Goal: Information Seeking & Learning: Learn about a topic

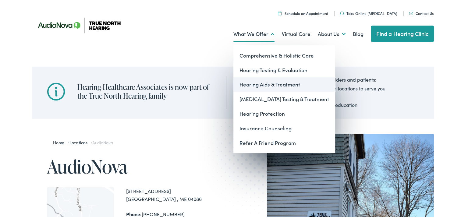
click at [256, 85] on link "Hearing Aids & Treatment" at bounding box center [284, 83] width 102 height 15
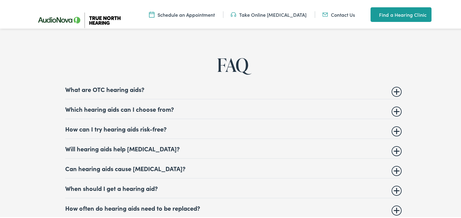
scroll to position [2317, 0]
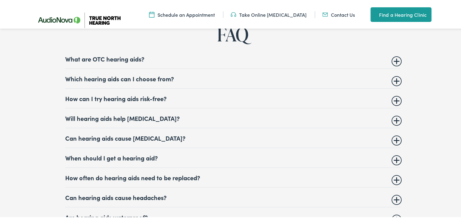
click at [95, 74] on summary "Which hearing aids can I choose from?" at bounding box center [232, 77] width 335 height 7
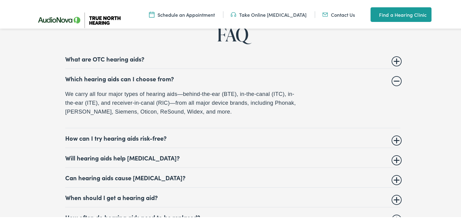
scroll to position [2347, 0]
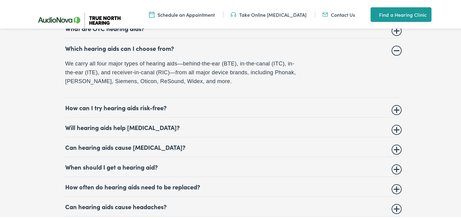
click at [91, 103] on summary "How can I try hearing aids risk-free?" at bounding box center [232, 106] width 335 height 7
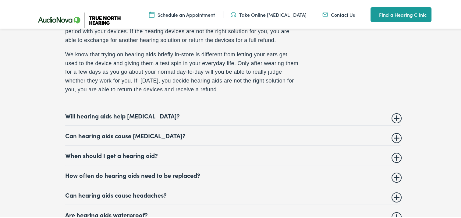
scroll to position [2438, 0]
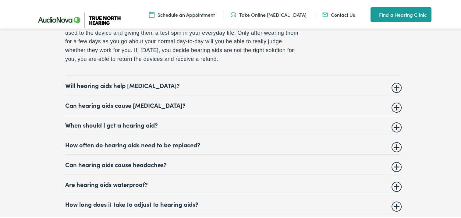
click at [93, 81] on summary "Will hearing aids help tinnitus?" at bounding box center [232, 83] width 335 height 7
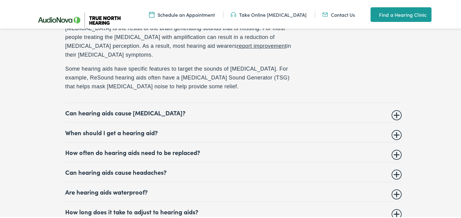
scroll to position [2461, 0]
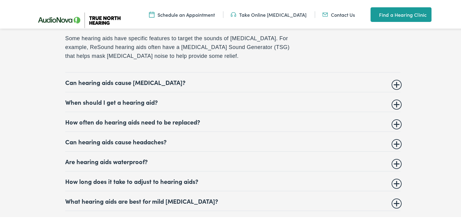
click at [106, 77] on summary "Can hearing aids cause vertigo?" at bounding box center [232, 80] width 335 height 7
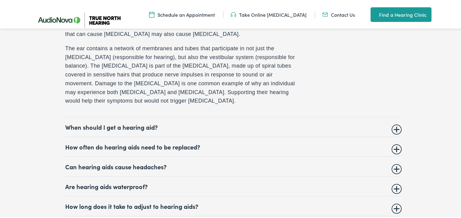
scroll to position [2484, 0]
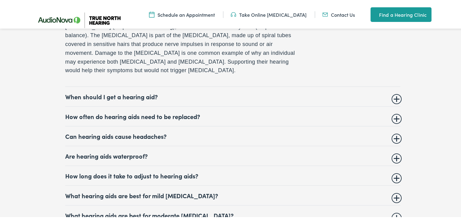
click at [88, 92] on summary "When should I get a hearing aid?" at bounding box center [232, 95] width 335 height 7
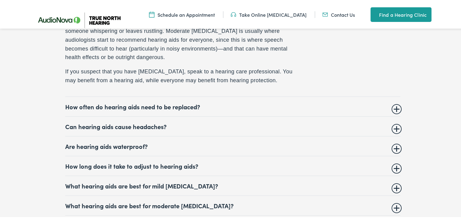
scroll to position [2507, 0]
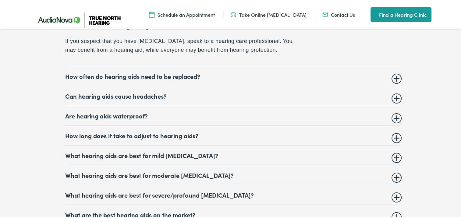
click at [99, 71] on summary "How often do hearing aids need to be replaced?" at bounding box center [232, 74] width 335 height 7
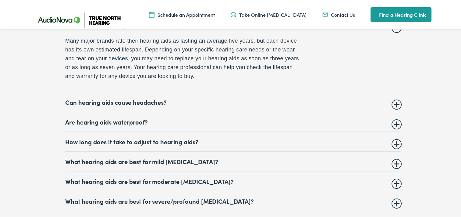
scroll to position [2499, 0]
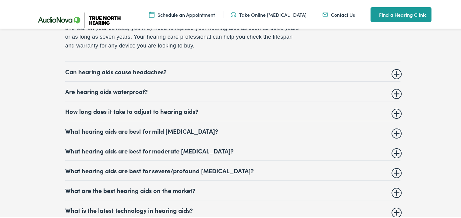
click at [93, 68] on summary "Can hearing aids cause headaches?" at bounding box center [232, 70] width 335 height 7
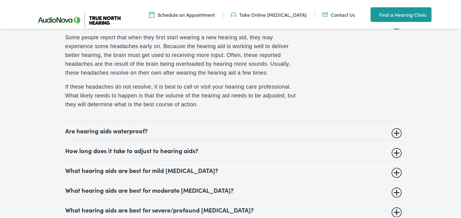
scroll to position [2523, 0]
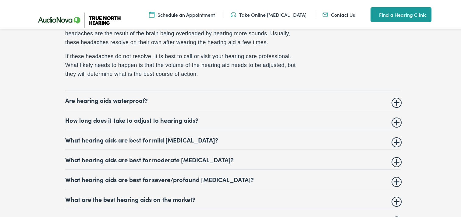
click at [79, 95] on summary "Are hearing aids waterproof?" at bounding box center [232, 98] width 335 height 7
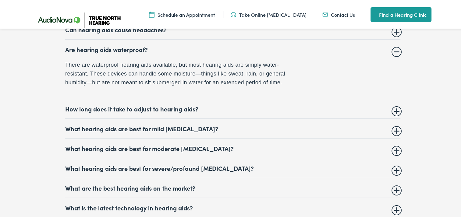
scroll to position [2515, 0]
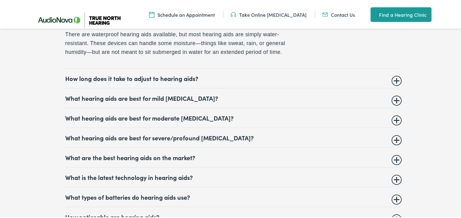
click at [94, 75] on summary "How long does it take to adjust to hearing aids?" at bounding box center [232, 76] width 335 height 7
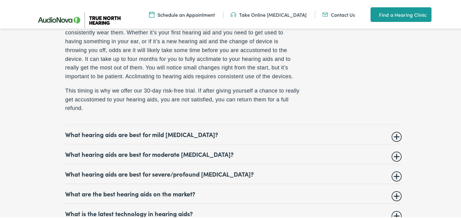
scroll to position [2576, 0]
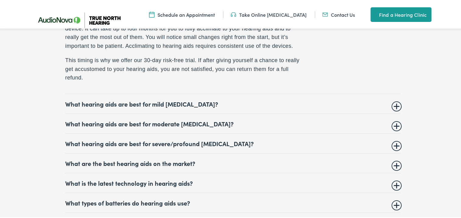
click at [91, 99] on summary "What hearing aids are best for mild hearing loss?" at bounding box center [232, 102] width 335 height 7
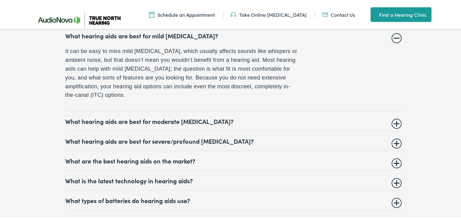
scroll to position [2568, 0]
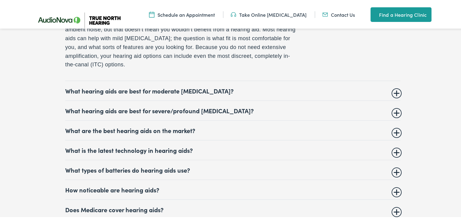
click at [96, 86] on summary "What hearing aids are best for moderate hearing loss?" at bounding box center [232, 89] width 335 height 7
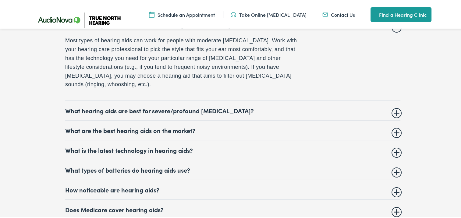
scroll to position [2599, 0]
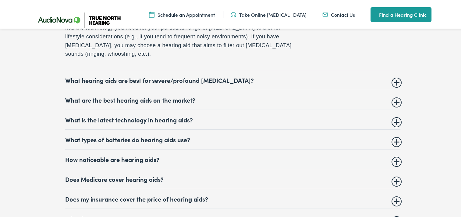
click at [117, 75] on summary "What hearing aids are best for severe/profound hearing loss?" at bounding box center [232, 78] width 335 height 7
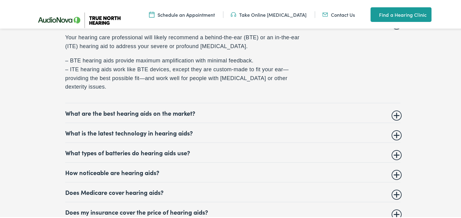
scroll to position [2622, 0]
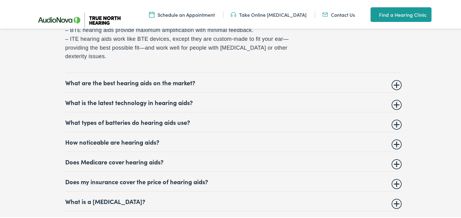
click at [88, 78] on summary "What are the best hearing aids on the market?" at bounding box center [232, 81] width 335 height 7
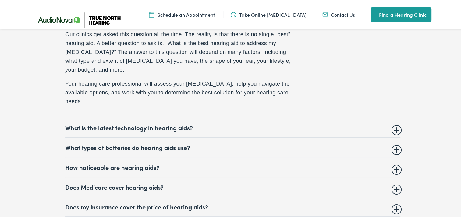
scroll to position [2644, 0]
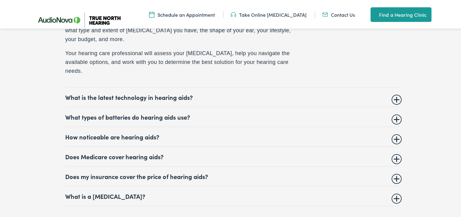
click at [95, 92] on summary "What is the latest technology in hearing aids?" at bounding box center [232, 95] width 335 height 7
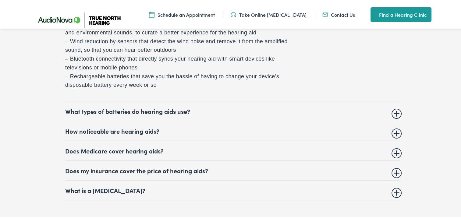
scroll to position [2698, 0]
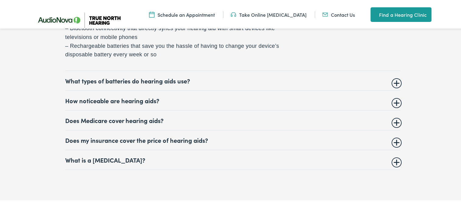
click at [99, 76] on summary "What types of batteries do hearing aids use?" at bounding box center [232, 79] width 335 height 7
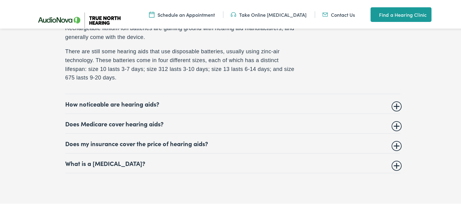
scroll to position [2690, 0]
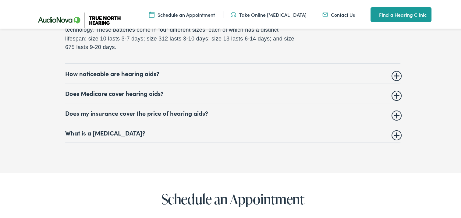
click at [90, 69] on summary "How noticeable are hearing aids?" at bounding box center [232, 72] width 335 height 7
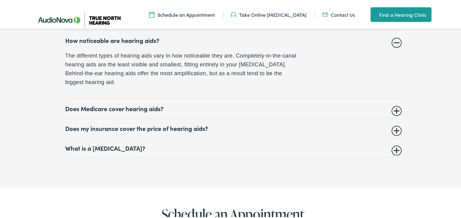
scroll to position [2683, 0]
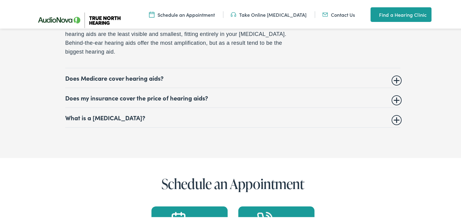
click at [96, 73] on summary "Does Medicare cover hearing aids?" at bounding box center [232, 76] width 335 height 7
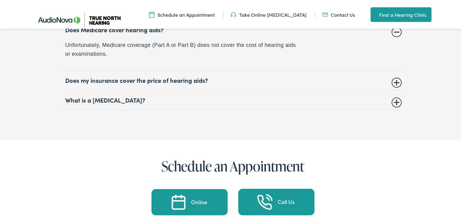
click at [94, 75] on summary "Does my insurance cover the price of hearing aids?" at bounding box center [232, 78] width 335 height 7
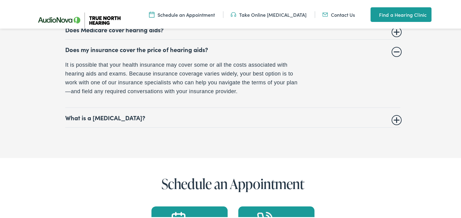
scroll to position [2713, 0]
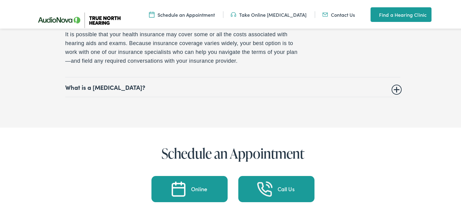
click at [76, 82] on summary "What is a hearing test?" at bounding box center [232, 85] width 335 height 7
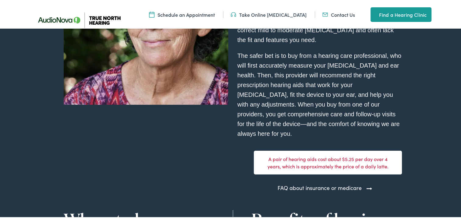
scroll to position [1738, 0]
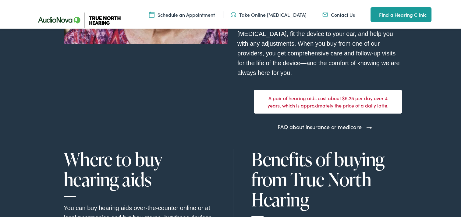
click at [342, 122] on link "FAQ about insurance or medicare" at bounding box center [320, 126] width 84 height 8
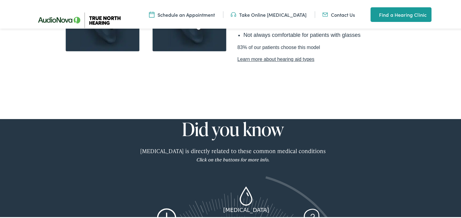
scroll to position [549, 0]
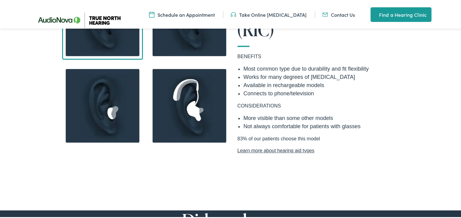
click at [272, 146] on link "Learn more about hearing aid types" at bounding box center [319, 149] width 165 height 7
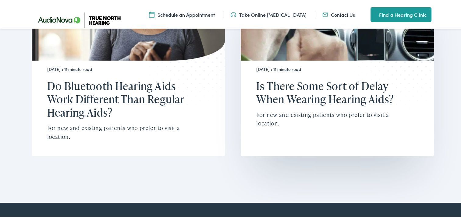
scroll to position [2530, 0]
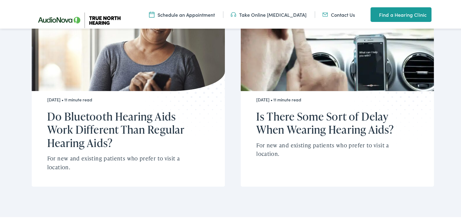
click at [274, 15] on link "Take Online [MEDICAL_DATA]" at bounding box center [269, 13] width 76 height 7
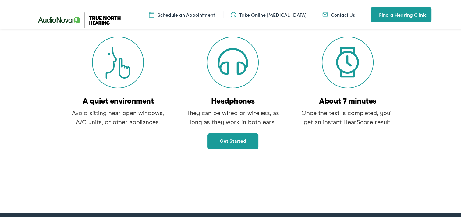
scroll to position [91, 0]
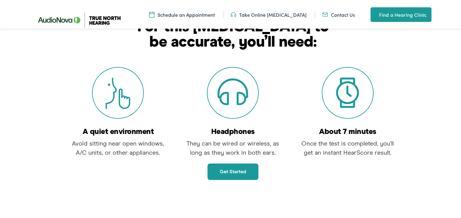
click at [239, 171] on link "Get started" at bounding box center [233, 170] width 51 height 16
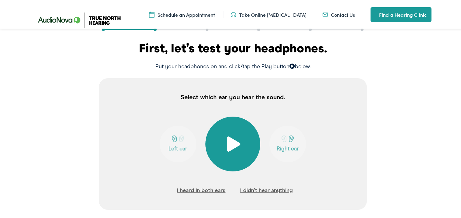
click at [228, 140] on span at bounding box center [233, 142] width 15 height 15
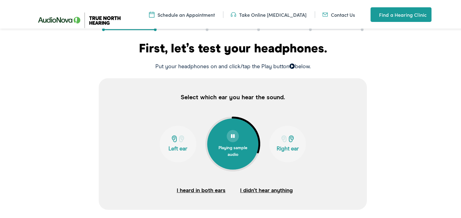
click at [267, 191] on button "I didn’t hear anything" at bounding box center [266, 189] width 53 height 9
